Goal: Transaction & Acquisition: Purchase product/service

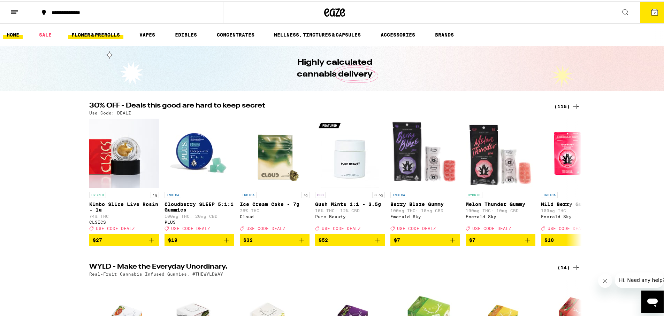
click at [105, 31] on link "FLOWER & PREROLLS" at bounding box center [95, 33] width 55 height 8
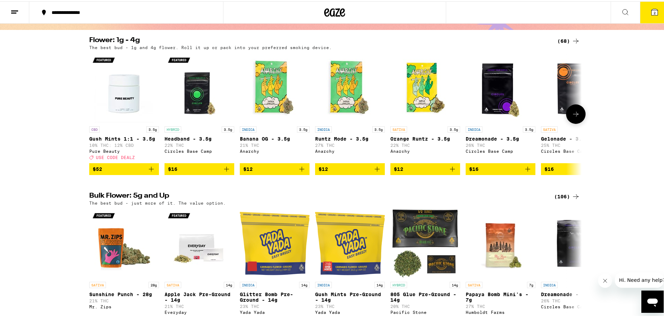
scroll to position [105, 0]
